Goal: Answer question/provide support: Share knowledge or assist other users

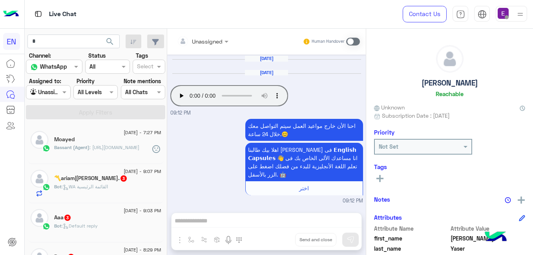
scroll to position [167, 0]
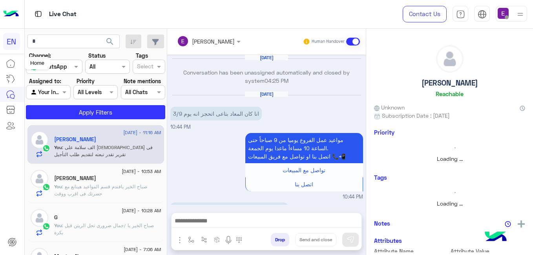
scroll to position [420, 0]
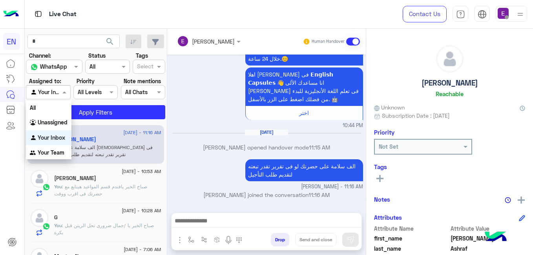
click at [42, 91] on input "text" at bounding box center [39, 92] width 18 height 8
click at [41, 118] on div "Unassigned" at bounding box center [48, 122] width 45 height 15
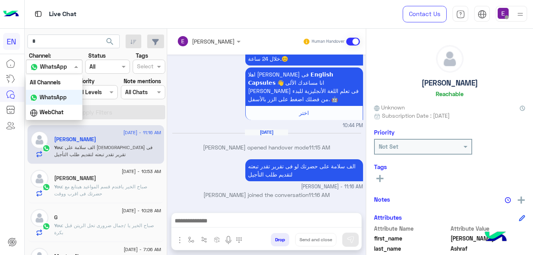
click at [60, 72] on div "Channel WhatsApp" at bounding box center [54, 67] width 56 height 14
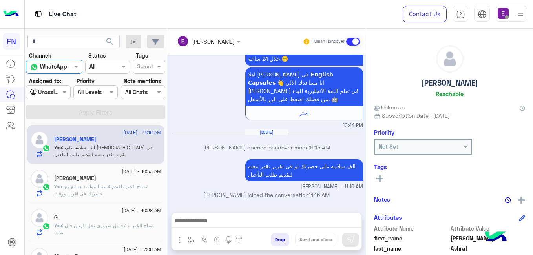
click at [58, 98] on div "Agent Filter Unassigned" at bounding box center [48, 92] width 44 height 14
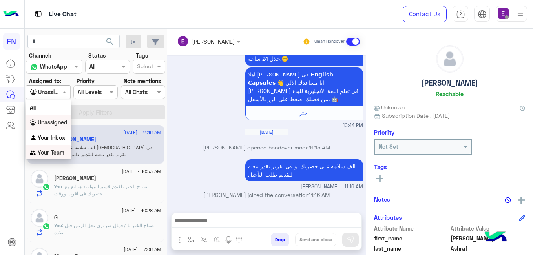
click at [45, 154] on b "Your Team" at bounding box center [51, 152] width 27 height 7
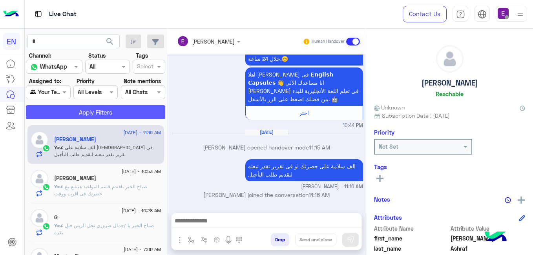
click at [77, 111] on button "Apply Filters" at bounding box center [95, 112] width 139 height 14
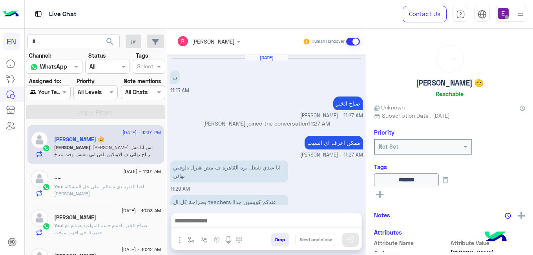
scroll to position [135, 0]
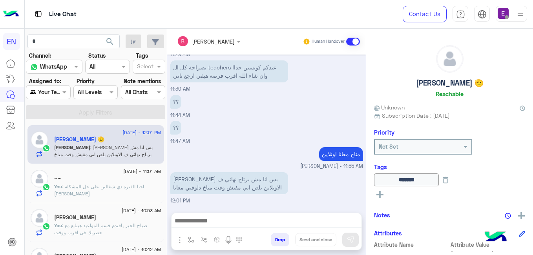
click at [167, 167] on div "25 August - 12:01 PM Mohamed shaaban 🫡 Mohamed : عارف يفندم بس انا مش برتاح نها…" at bounding box center [96, 190] width 142 height 136
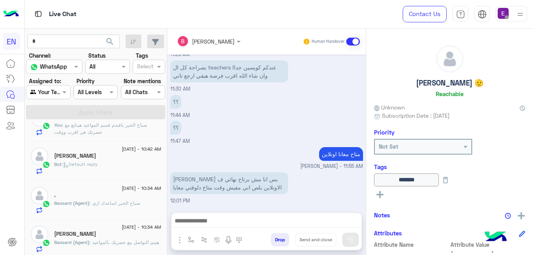
scroll to position [119, 0]
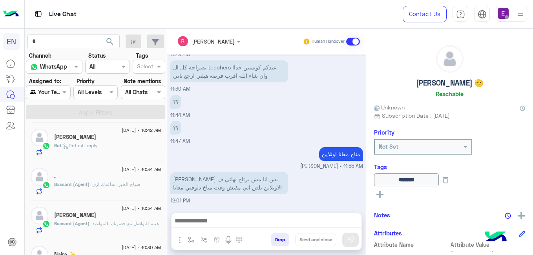
click at [520, 182] on div "******" at bounding box center [449, 179] width 151 height 13
click at [532, 183] on html "EN Live Chat Contact Us Help Center عربي English search Channel: Channel WhatsA…" at bounding box center [266, 127] width 533 height 255
drag, startPoint x: 532, startPoint y: 183, endPoint x: 526, endPoint y: 186, distance: 6.5
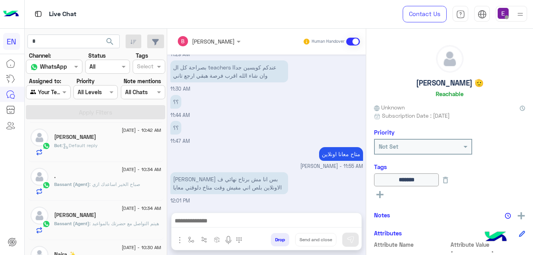
click at [525, 186] on div "******" at bounding box center [449, 179] width 151 height 13
drag, startPoint x: 526, startPoint y: 186, endPoint x: 488, endPoint y: 181, distance: 38.7
click at [452, 181] on button at bounding box center [444, 179] width 13 height 13
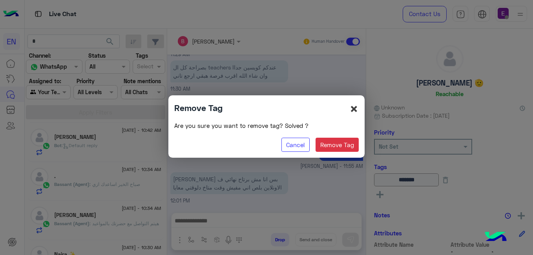
click at [358, 112] on span "×" at bounding box center [353, 109] width 9 height 18
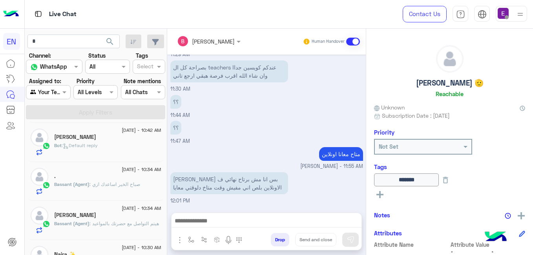
click at [525, 154] on div "Not Set" at bounding box center [449, 147] width 151 height 16
click at [525, 166] on h6 "Tags" at bounding box center [449, 166] width 151 height 7
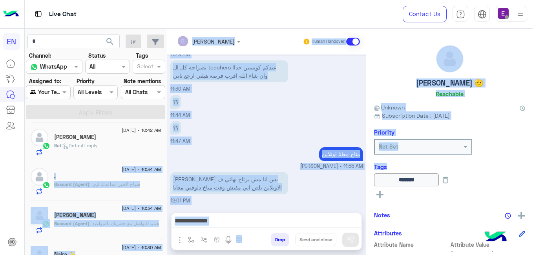
drag, startPoint x: 529, startPoint y: 166, endPoint x: 532, endPoint y: 171, distance: 5.7
click at [532, 171] on html "EN Live Chat Contact Us Help Center عربي English search Channel: Channel WhatsA…" at bounding box center [266, 127] width 533 height 255
click at [514, 171] on div "Tags ****** See All" at bounding box center [449, 182] width 151 height 38
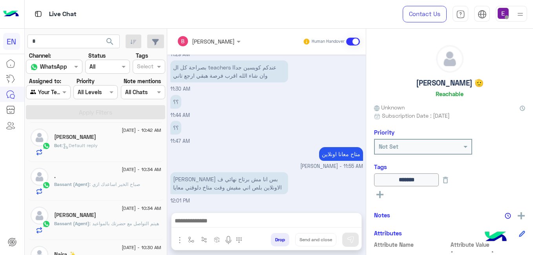
click at [525, 180] on div "******" at bounding box center [449, 179] width 151 height 13
click at [514, 180] on div "******" at bounding box center [449, 179] width 151 height 13
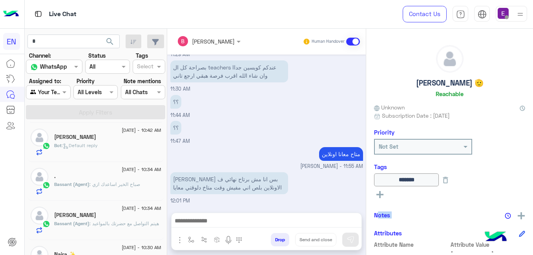
click at [514, 180] on div "******" at bounding box center [449, 179] width 151 height 13
drag, startPoint x: 514, startPoint y: 180, endPoint x: 530, endPoint y: 193, distance: 20.3
click at [525, 193] on div "See All" at bounding box center [449, 193] width 151 height 9
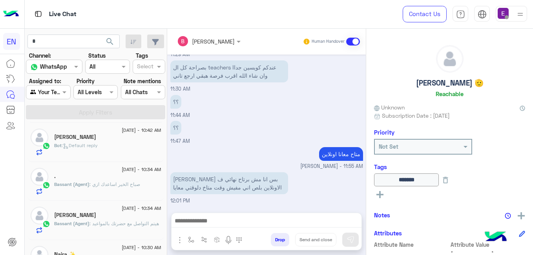
click at [462, 200] on div "****** See All" at bounding box center [449, 187] width 151 height 28
click at [525, 198] on div "See All" at bounding box center [449, 193] width 151 height 9
click at [501, 197] on div "See All" at bounding box center [449, 193] width 151 height 9
click at [532, 190] on html "EN Live Chat Contact Us Help Center عربي English search Channel: Channel WhatsA…" at bounding box center [266, 127] width 533 height 255
click at [415, 245] on span "Attribute Name" at bounding box center [411, 244] width 75 height 8
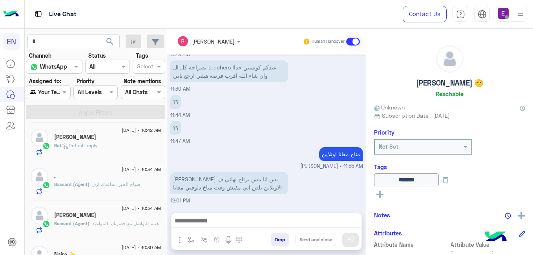
click at [415, 245] on span "Attribute Name" at bounding box center [411, 244] width 75 height 8
click at [525, 175] on div "******" at bounding box center [449, 179] width 151 height 13
drag, startPoint x: 530, startPoint y: 175, endPoint x: 500, endPoint y: 193, distance: 34.3
click at [500, 193] on div "See All" at bounding box center [449, 193] width 151 height 9
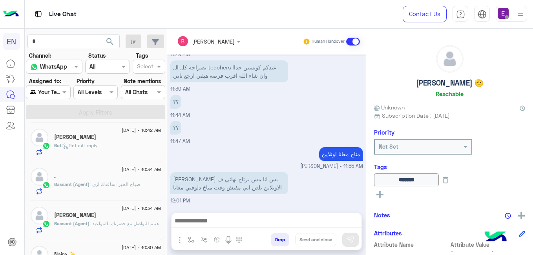
click at [124, 156] on div "25 August - 10:42 AM Ahmed Nagy Bot : Default reply" at bounding box center [95, 142] width 136 height 39
click at [525, 189] on div "See All" at bounding box center [449, 193] width 151 height 9
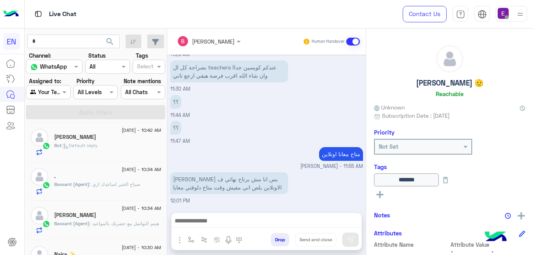
drag, startPoint x: 529, startPoint y: 189, endPoint x: 489, endPoint y: 207, distance: 43.9
click at [489, 207] on div "Mohamed shaaban 🫡 Reachable Unknown Subscription Date : 05/15/2025 Priority Not…" at bounding box center [449, 141] width 167 height 224
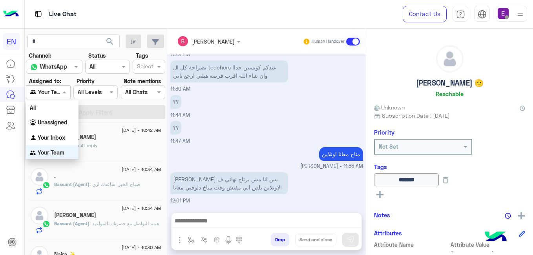
click at [65, 91] on div at bounding box center [48, 91] width 44 height 9
click at [40, 153] on b "Your Team" at bounding box center [51, 152] width 27 height 7
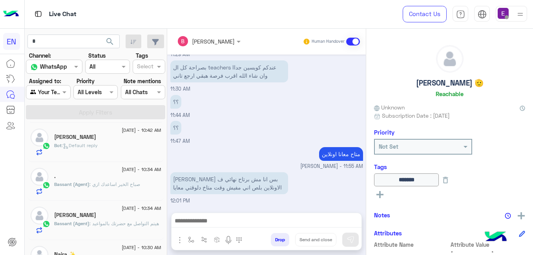
click at [48, 122] on div "25 August - 10:53 AM Abdullah waheed You : صباح الخير يافندم قسم المواعيد هيتاب…" at bounding box center [95, 103] width 136 height 39
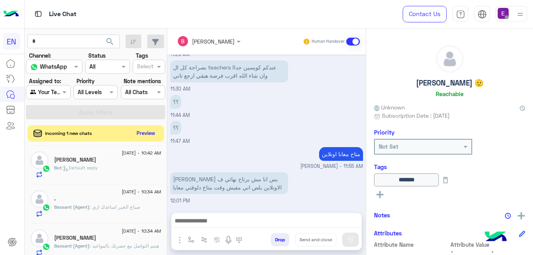
click at [158, 130] on button "Preview" at bounding box center [146, 133] width 24 height 11
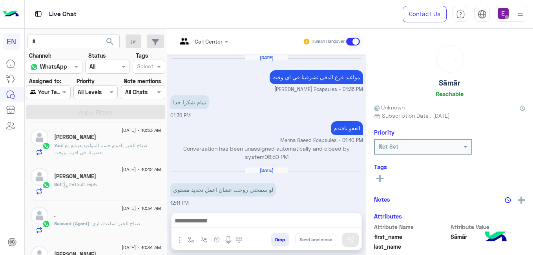
scroll to position [388, 0]
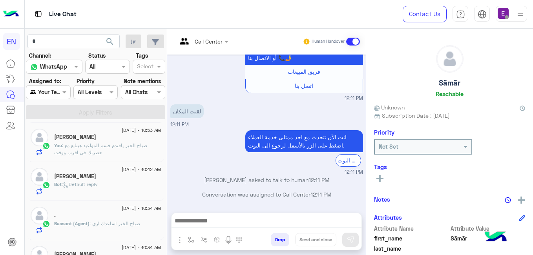
click at [366, 122] on div "Aug 12, 2025 مواعيد فرع الدقي تشرفينا في اي وقت Menna Saeed Ecapsules - 01:36 P…" at bounding box center [266, 130] width 198 height 150
click at [366, 123] on div "Aug 12, 2025 مواعيد فرع الدقي تشرفينا في اي وقت Menna Saeed Ecapsules - 01:36 P…" at bounding box center [266, 130] width 198 height 150
click at [366, 127] on div "Aug 12, 2025 مواعيد فرع الدقي تشرفينا في اي وقت Menna Saeed Ecapsules - 01:36 P…" at bounding box center [266, 130] width 198 height 150
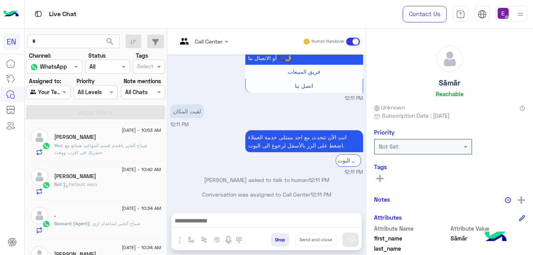
click at [366, 127] on div "Aug 12, 2025 مواعيد فرع الدقي تشرفينا في اي وقت Menna Saeed Ecapsules - 01:36 P…" at bounding box center [266, 130] width 198 height 150
drag, startPoint x: 387, startPoint y: 127, endPoint x: 386, endPoint y: 132, distance: 4.9
click at [366, 128] on div "Aug 12, 2025 مواعيد فرع الدقي تشرفينا في اي وقت Menna Saeed Ecapsules - 01:36 P…" at bounding box center [266, 130] width 198 height 150
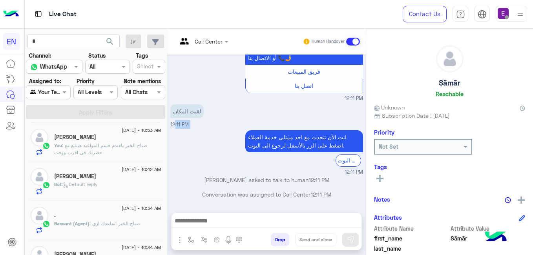
click at [366, 128] on div "Aug 12, 2025 مواعيد فرع الدقي تشرفينا في اي وقت Menna Saeed Ecapsules - 01:36 P…" at bounding box center [266, 130] width 198 height 150
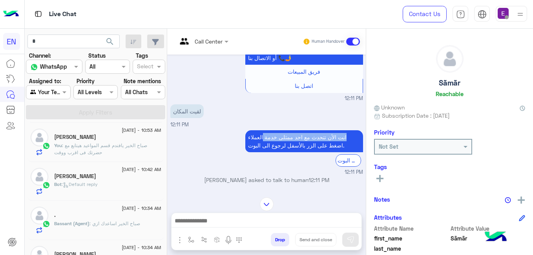
scroll to position [125, 0]
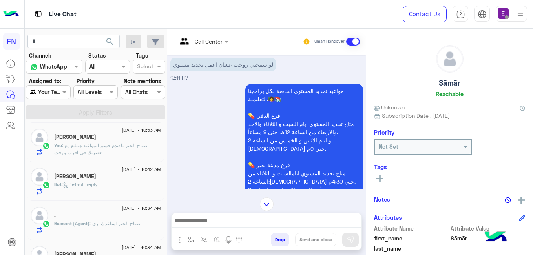
click at [391, 206] on div "Sãmãr Reachable Unknown Subscription Date : 05/29/2024 Priority Not Set Tags Se…" at bounding box center [449, 141] width 167 height 224
click at [366, 202] on div at bounding box center [266, 204] width 198 height 14
click at [366, 192] on div "Call Center Human Handover Aug 12, 2025 مواعيد فرع الدقي تشرفينا في اي وقت Menn…" at bounding box center [266, 143] width 198 height 229
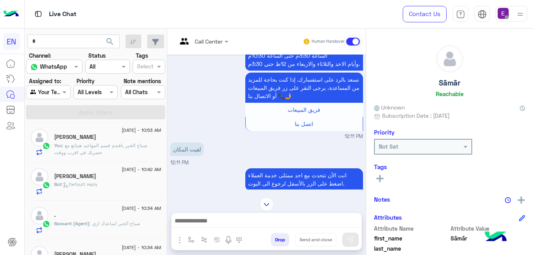
scroll to position [361, 0]
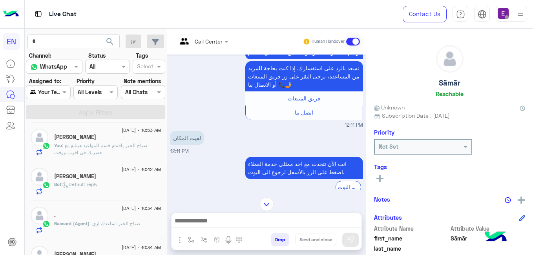
click at [216, 17] on div "Live Chat" at bounding box center [194, 14] width 339 height 28
click at [216, 27] on div "Live Chat" at bounding box center [194, 14] width 339 height 28
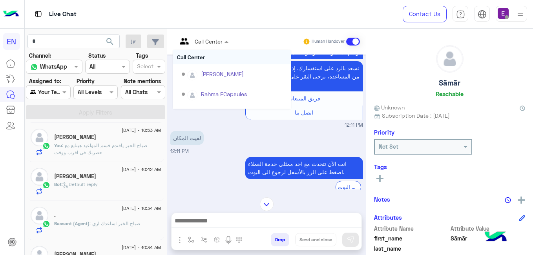
click at [232, 43] on span at bounding box center [227, 41] width 10 height 8
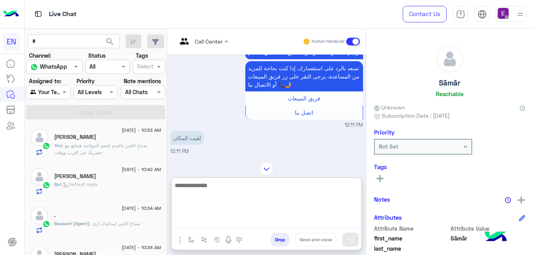
click at [303, 219] on textarea at bounding box center [266, 203] width 190 height 47
click at [361, 188] on textarea "**********" at bounding box center [266, 203] width 190 height 47
click at [324, 185] on textarea "**********" at bounding box center [266, 203] width 190 height 47
click at [300, 186] on textarea "**********" at bounding box center [266, 203] width 190 height 47
type textarea "**********"
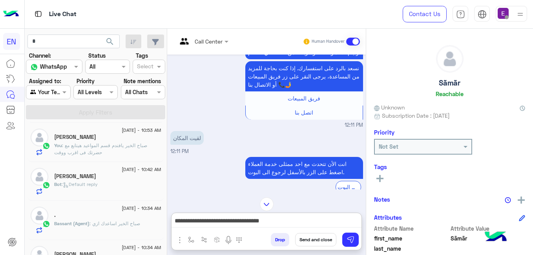
click at [362, 240] on div "**********" at bounding box center [266, 232] width 191 height 38
click at [358, 237] on button at bounding box center [350, 240] width 16 height 14
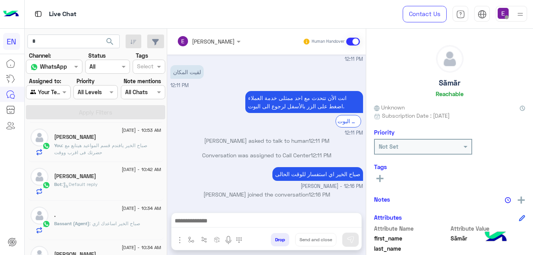
scroll to position [0, 0]
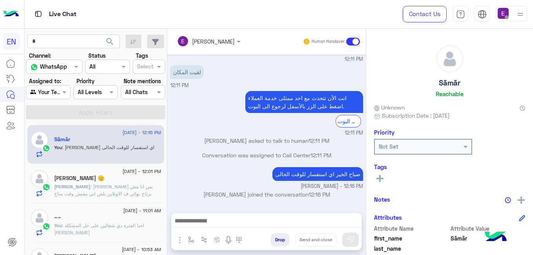
click at [167, 234] on div "25 August - 12:16 PM Sãmãr You : صباح الخير اي استفسار للوقت الحالى 25 August -…" at bounding box center [96, 190] width 142 height 136
click at [167, 237] on div "25 August - 12:16 PM Sãmãr You : صباح الخير اي استفسار للوقت الحالى 25 August -…" at bounding box center [96, 190] width 142 height 136
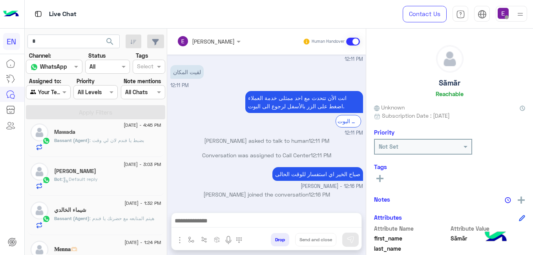
scroll to position [595, 0]
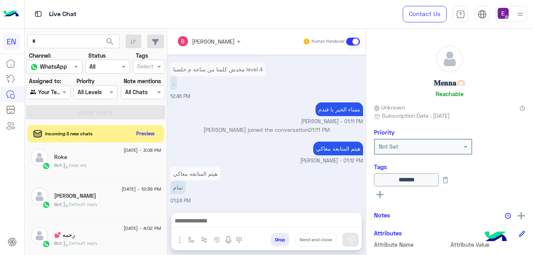
scroll to position [248, 0]
